Goal: Task Accomplishment & Management: Manage account settings

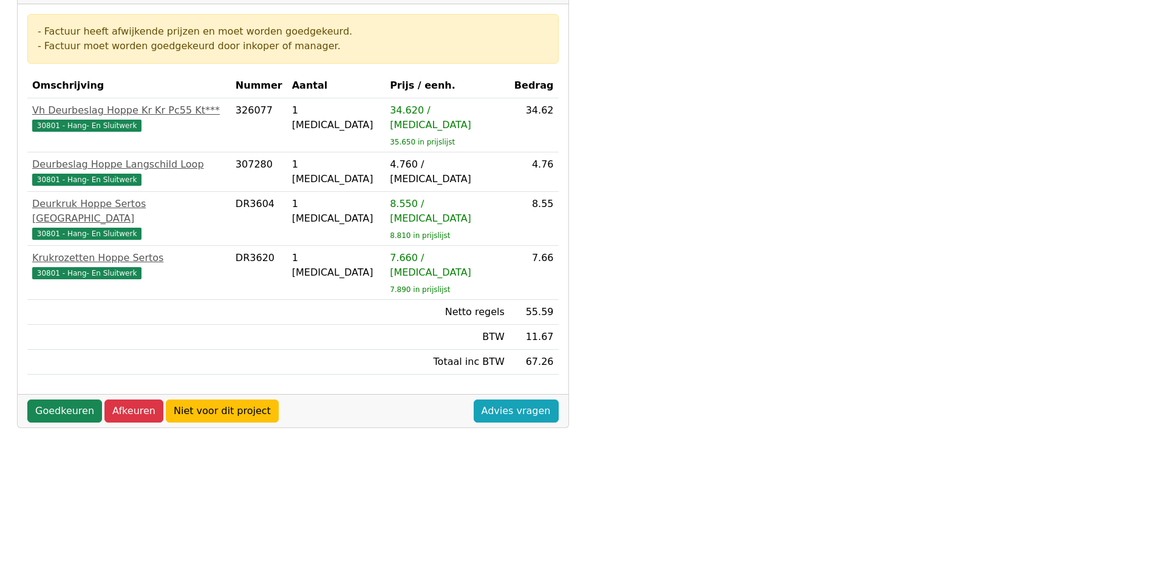
scroll to position [304, 0]
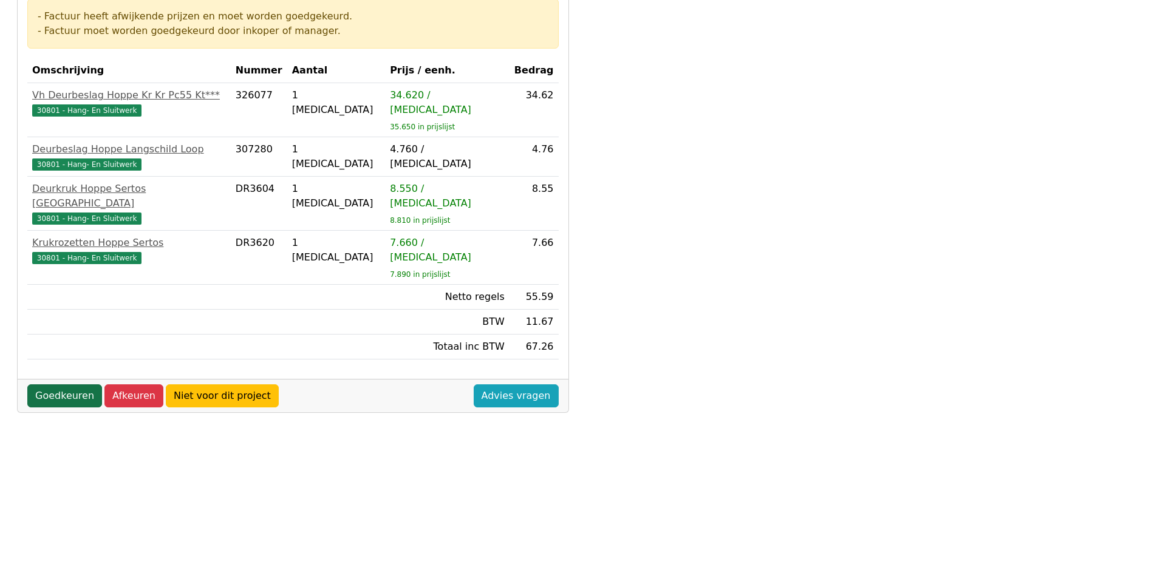
click at [61, 384] on link "Goedkeuren" at bounding box center [64, 395] width 75 height 23
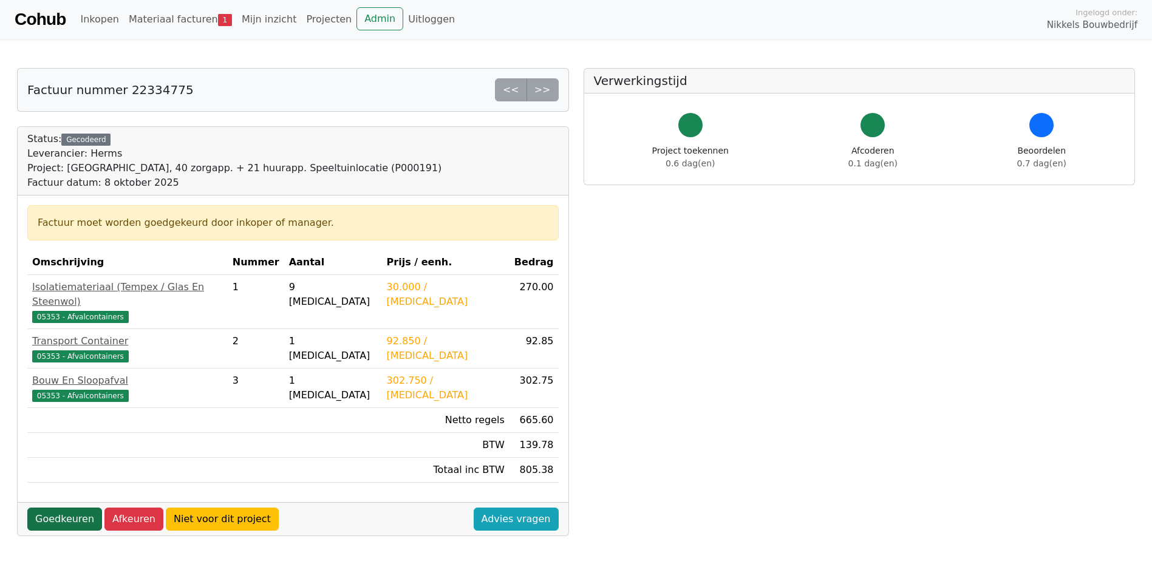
click at [65, 508] on link "Goedkeuren" at bounding box center [64, 519] width 75 height 23
